Goal: Check status: Check status

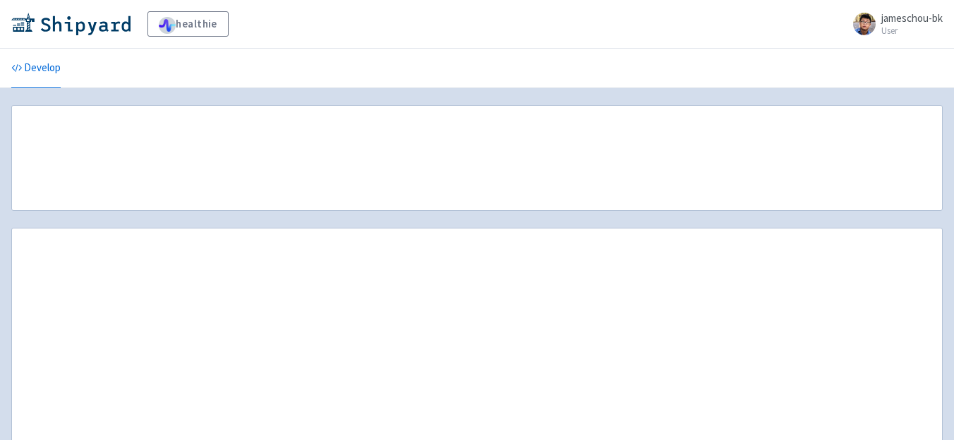
scroll to position [6, 0]
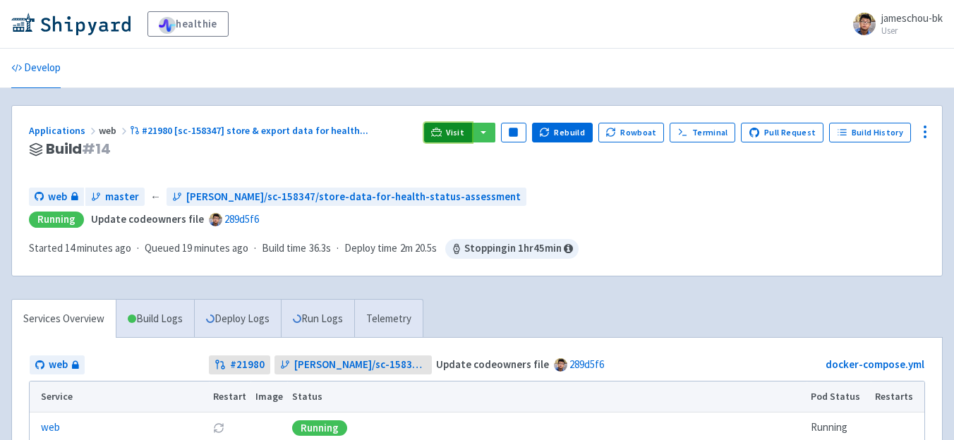
click at [456, 136] on span "Visit" at bounding box center [455, 132] width 18 height 11
